Goal: Find contact information: Find contact information

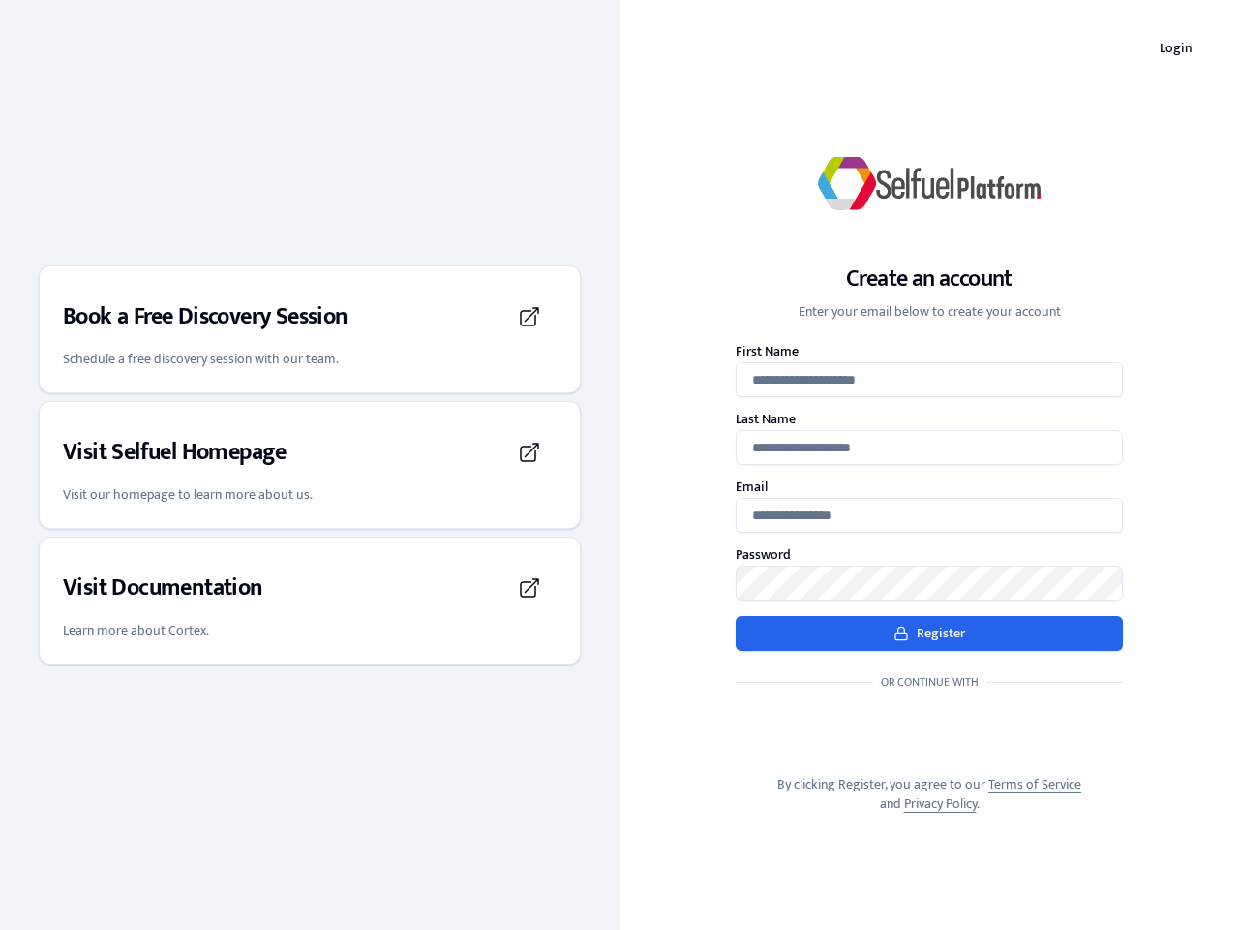
click at [620, 465] on div "Create an account Enter your email below to create your account First Name Last…" at bounding box center [930, 464] width 620 height 759
click at [310, 329] on h3 "Book a Free Discovery Session" at bounding box center [206, 316] width 286 height 31
click at [310, 465] on div "Visit Selfuel Homepage" at bounding box center [310, 452] width 494 height 54
click at [310, 600] on div "Visit Documentation" at bounding box center [310, 588] width 494 height 54
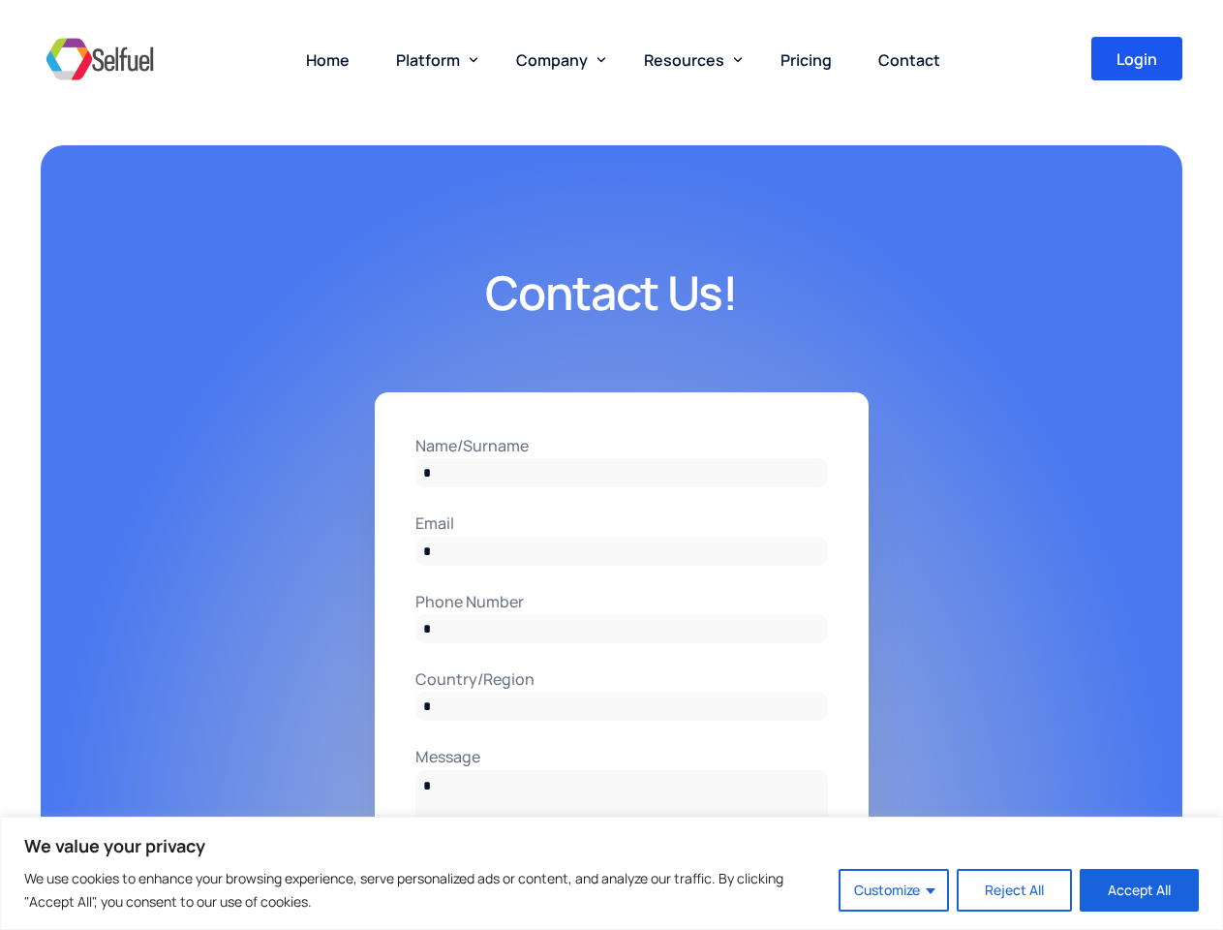
click at [611, 465] on input "Name/Surname" at bounding box center [621, 472] width 412 height 29
click at [895, 890] on button "Customize" at bounding box center [894, 890] width 110 height 43
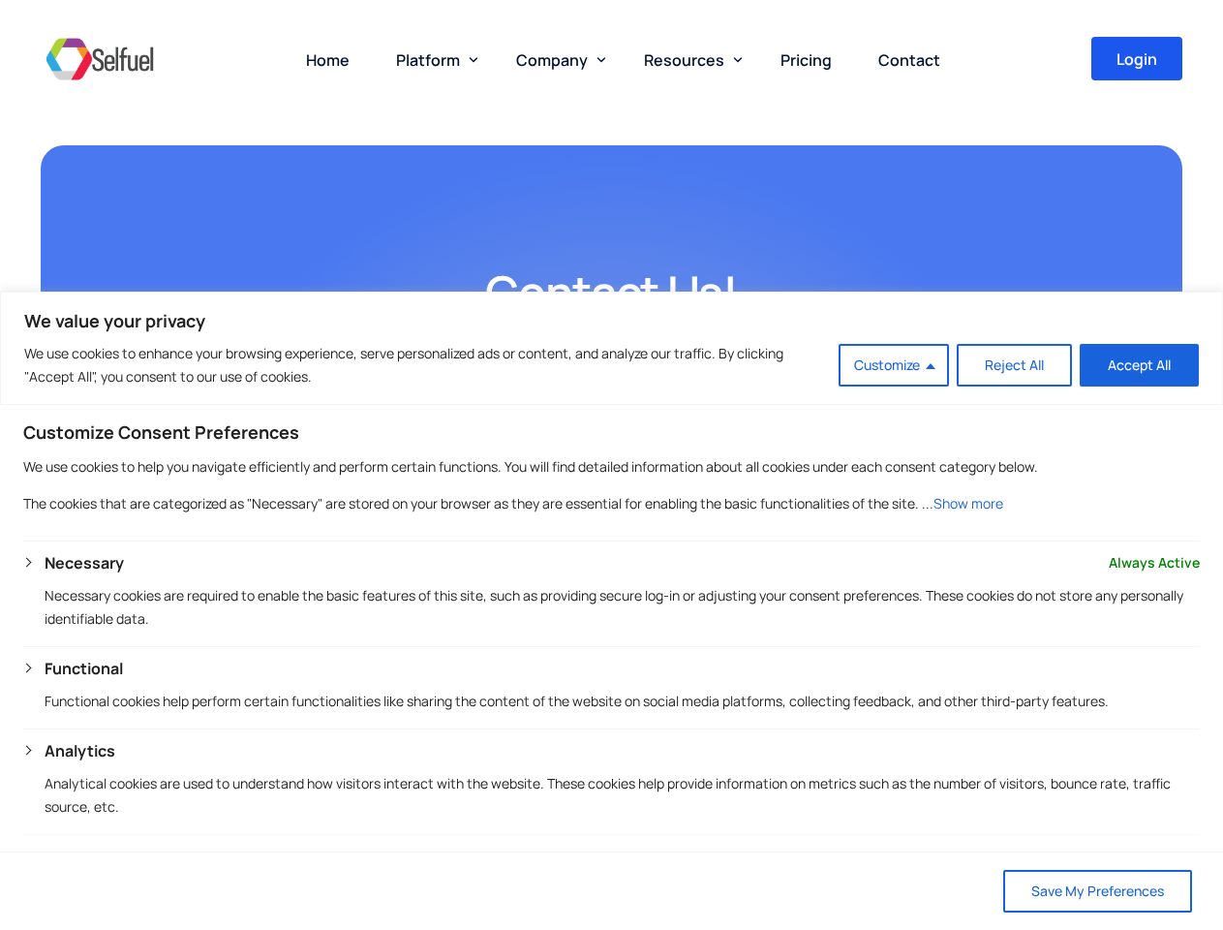
click at [433, 59] on span "Platform" at bounding box center [428, 59] width 64 height 21
click at [557, 59] on span "Company" at bounding box center [552, 59] width 72 height 21
click at [688, 59] on span "Resources" at bounding box center [684, 59] width 80 height 21
